Goal: Task Accomplishment & Management: Manage account settings

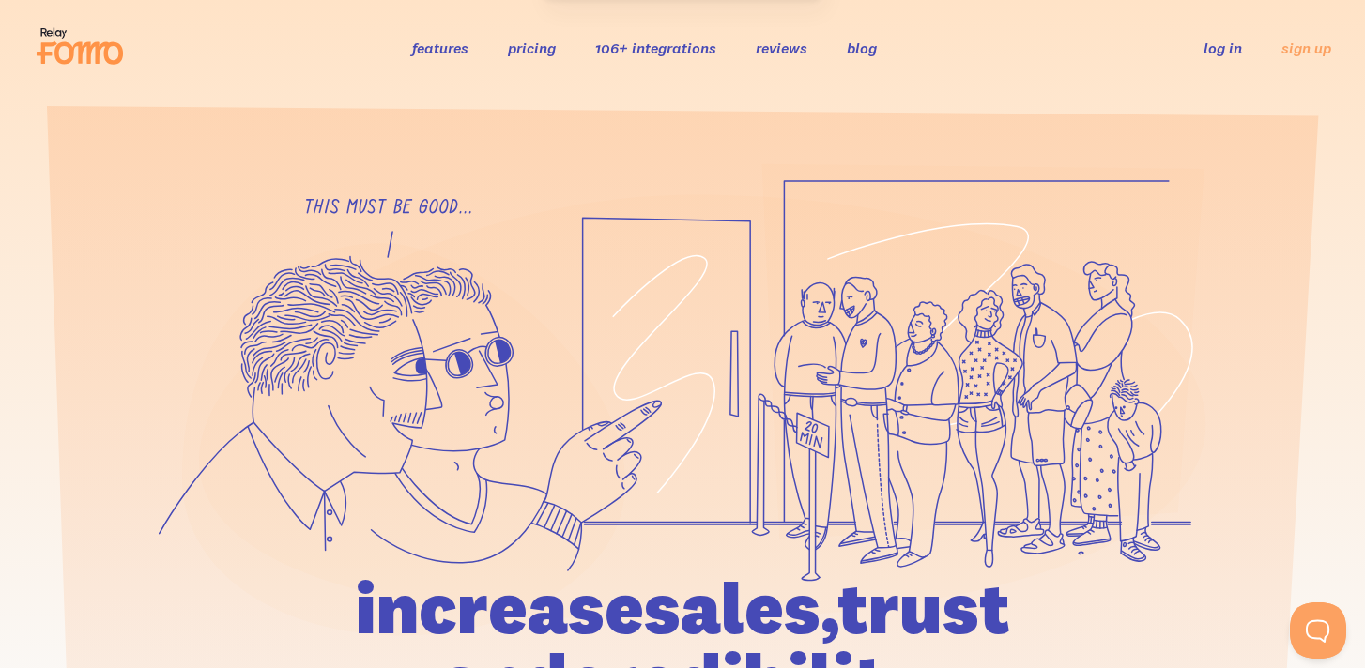
click at [1230, 55] on link "log in" at bounding box center [1223, 47] width 38 height 19
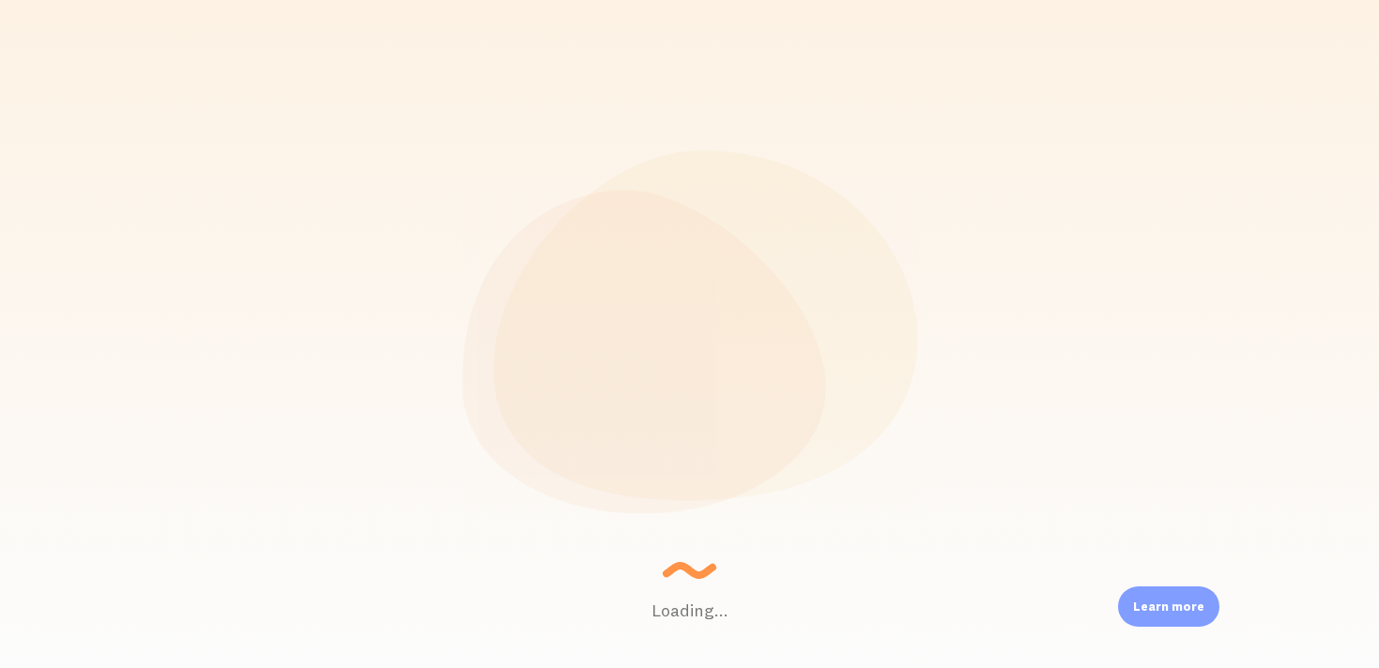
scroll to position [493, 1058]
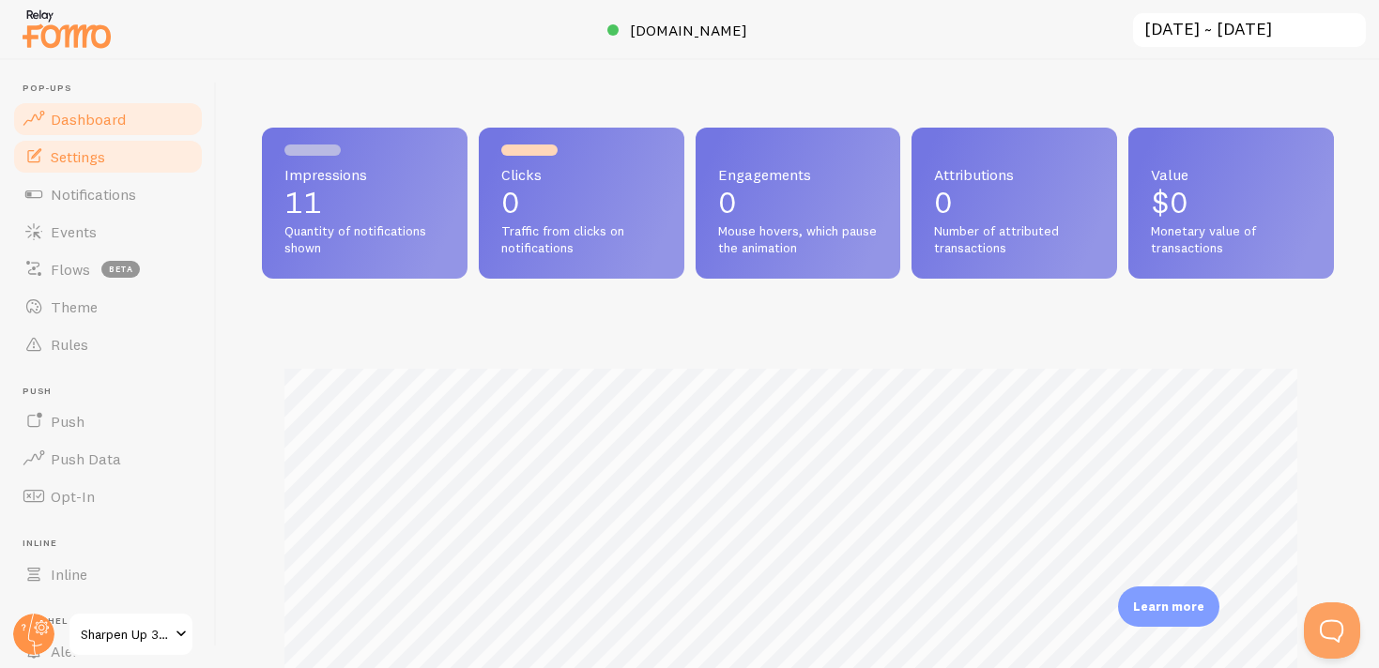
click at [102, 166] on link "Settings" at bounding box center [107, 157] width 193 height 38
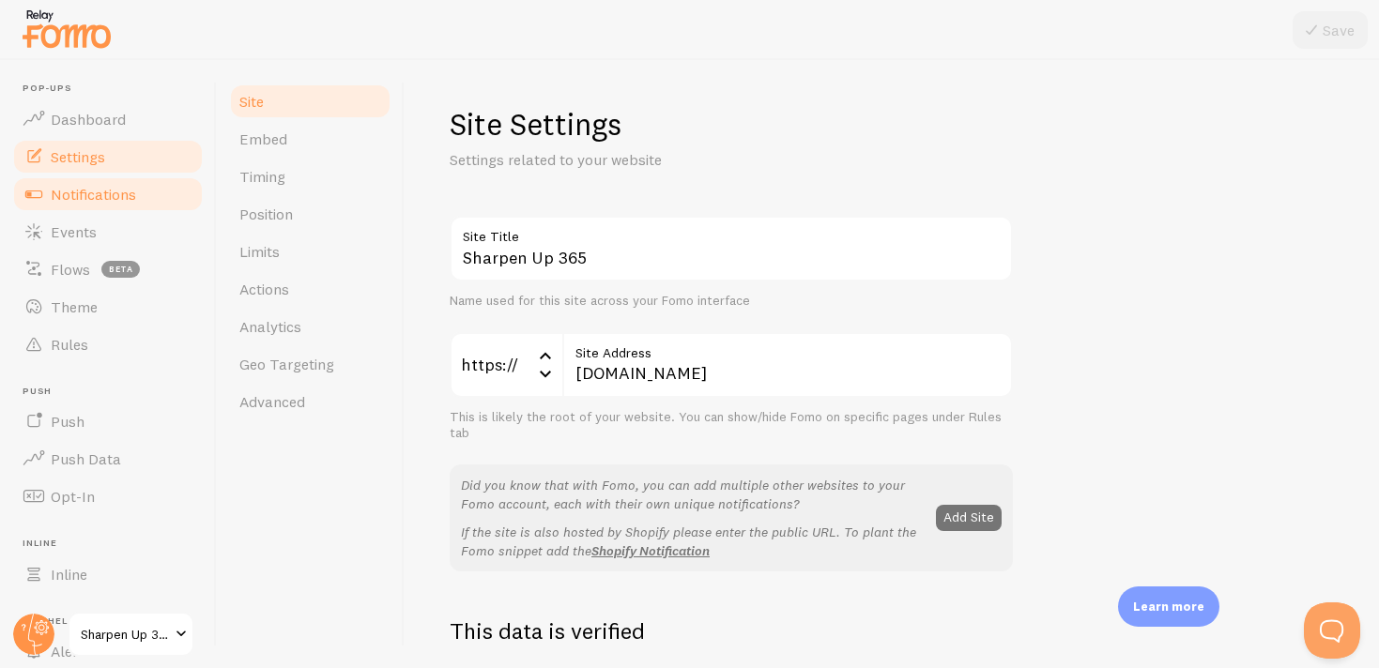
click at [109, 192] on span "Notifications" at bounding box center [93, 194] width 85 height 19
